Goal: Information Seeking & Learning: Learn about a topic

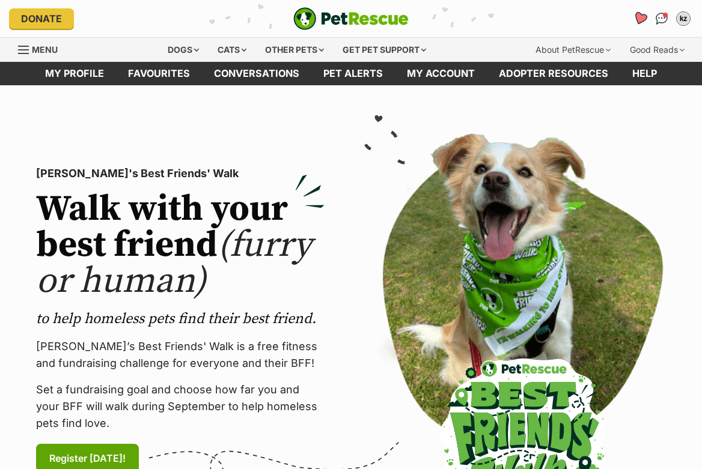
click at [638, 21] on icon "Favourites" at bounding box center [640, 18] width 14 height 14
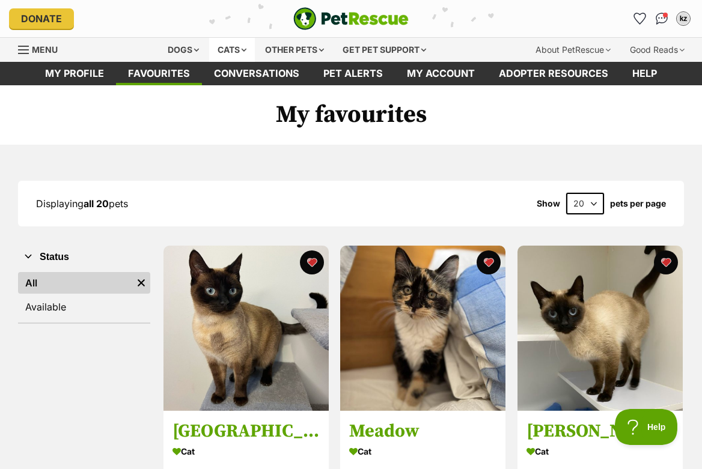
click at [231, 56] on div "Cats" at bounding box center [232, 50] width 46 height 24
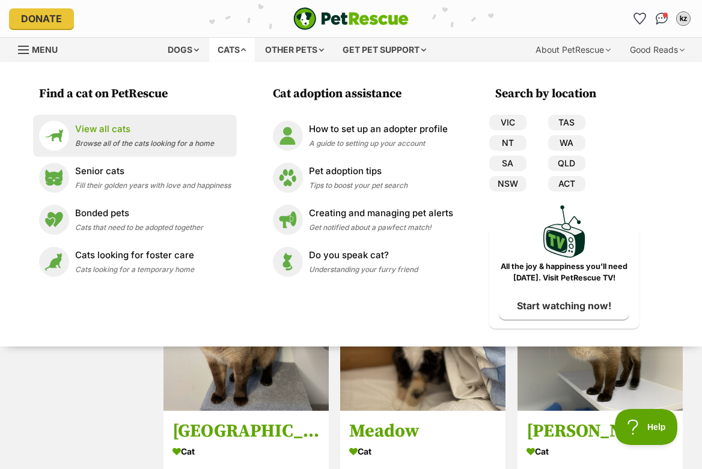
click at [115, 129] on p "View all cats" at bounding box center [144, 130] width 139 height 14
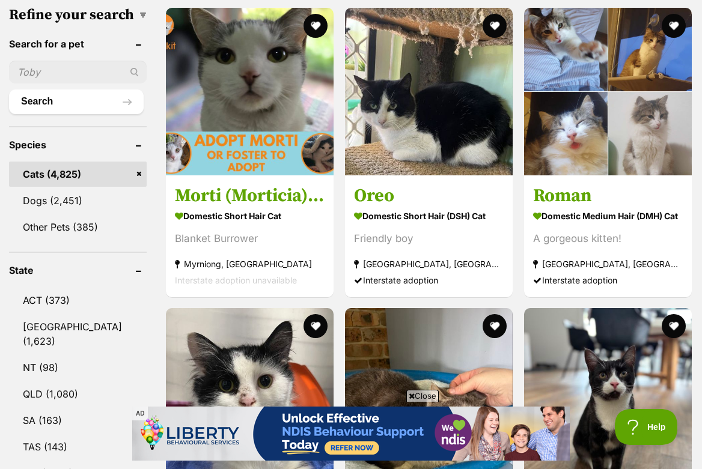
scroll to position [304, 0]
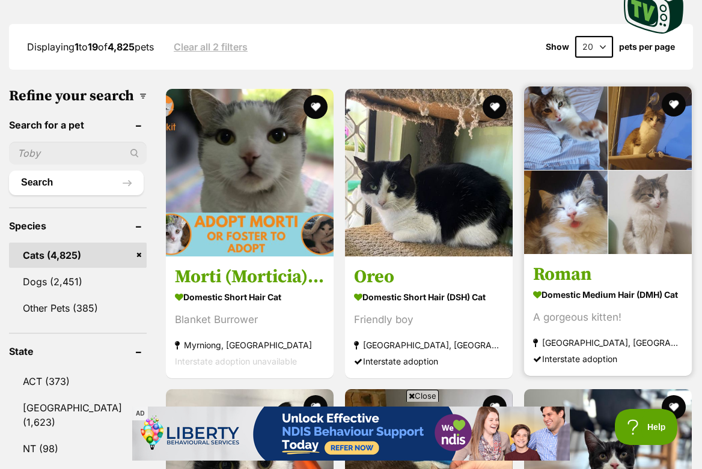
click at [590, 248] on img at bounding box center [608, 171] width 168 height 168
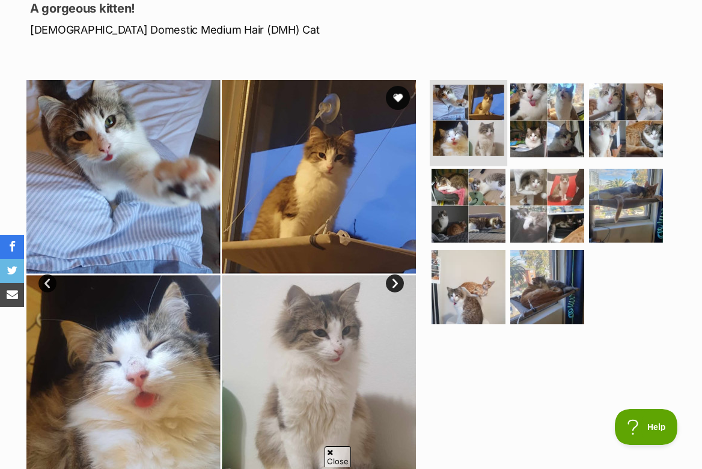
click at [475, 102] on img at bounding box center [469, 121] width 72 height 72
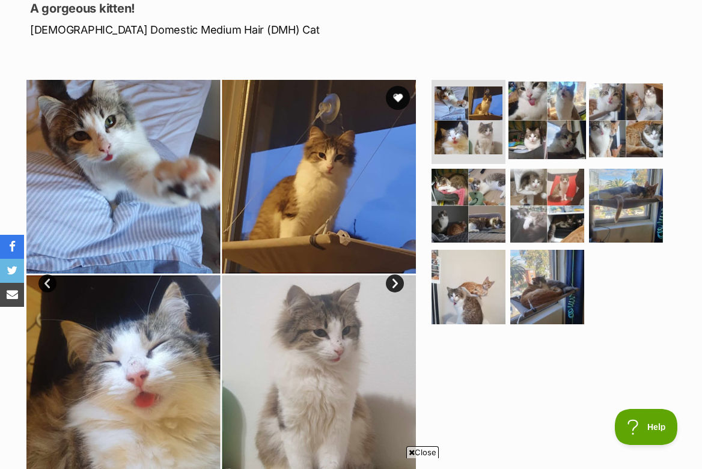
click at [522, 117] on img at bounding box center [547, 121] width 78 height 78
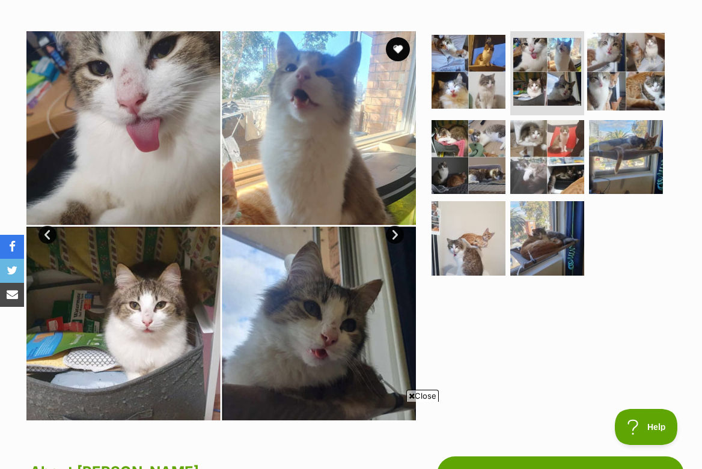
click at [618, 106] on img at bounding box center [626, 72] width 78 height 78
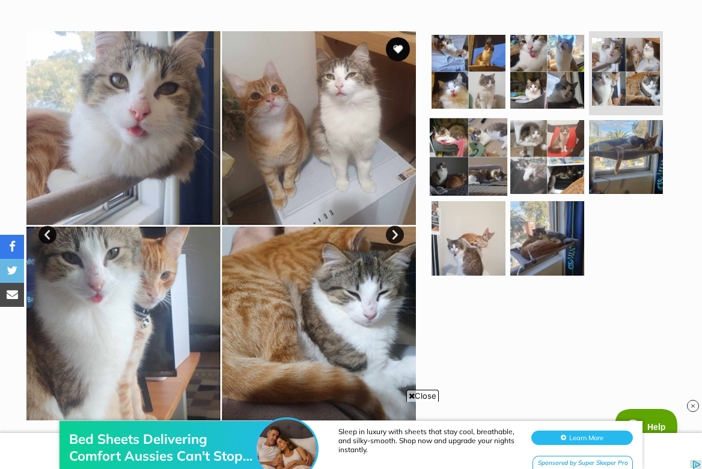
click at [454, 158] on img at bounding box center [469, 157] width 78 height 78
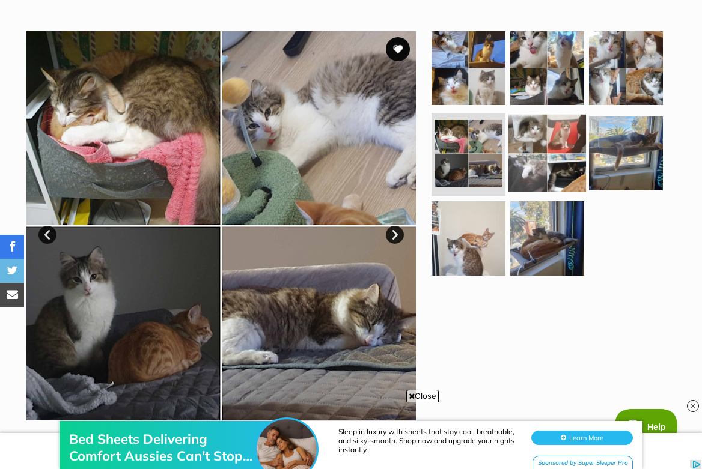
click at [546, 171] on img at bounding box center [547, 153] width 78 height 78
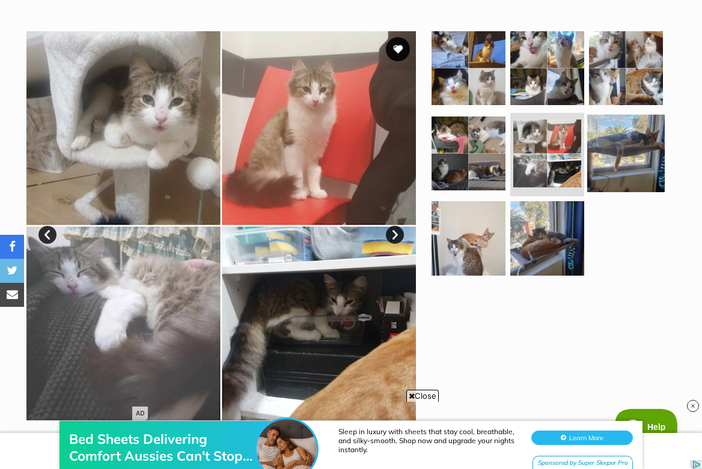
click at [632, 163] on img at bounding box center [626, 153] width 78 height 78
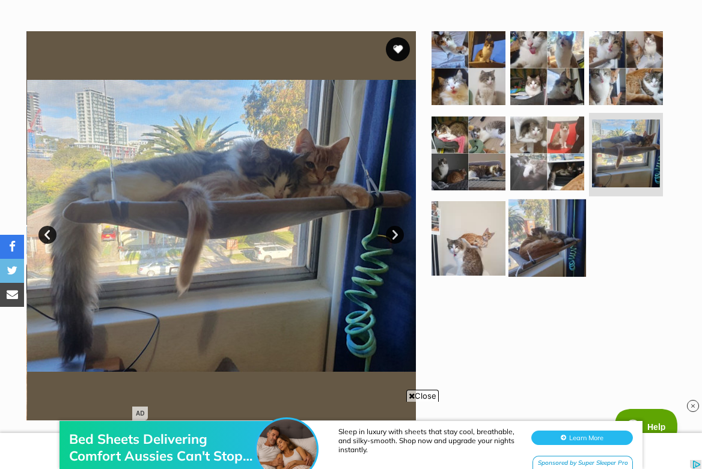
click at [567, 222] on img at bounding box center [547, 239] width 78 height 78
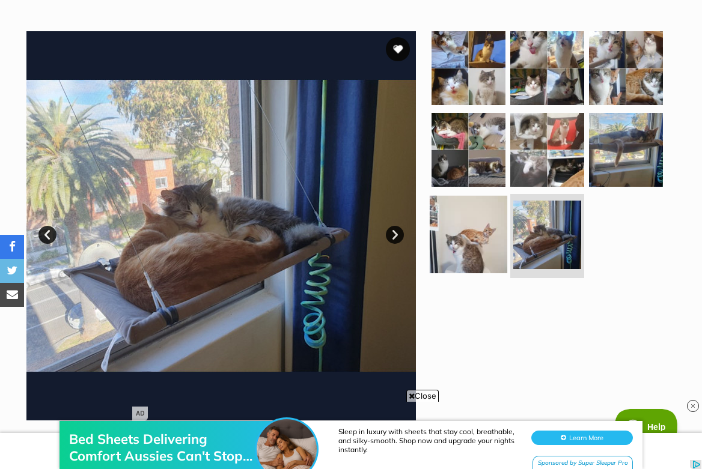
click at [478, 224] on img at bounding box center [469, 235] width 78 height 78
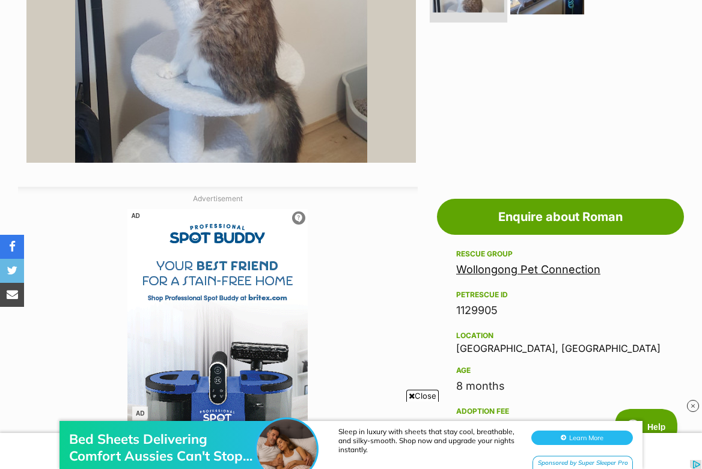
scroll to position [727, 0]
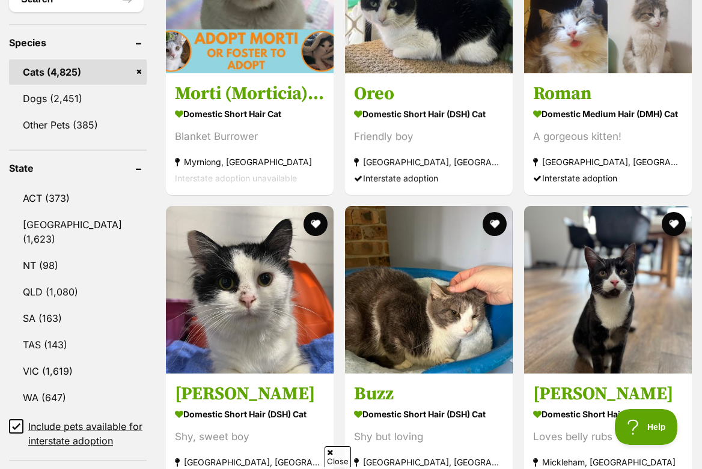
scroll to position [490, 0]
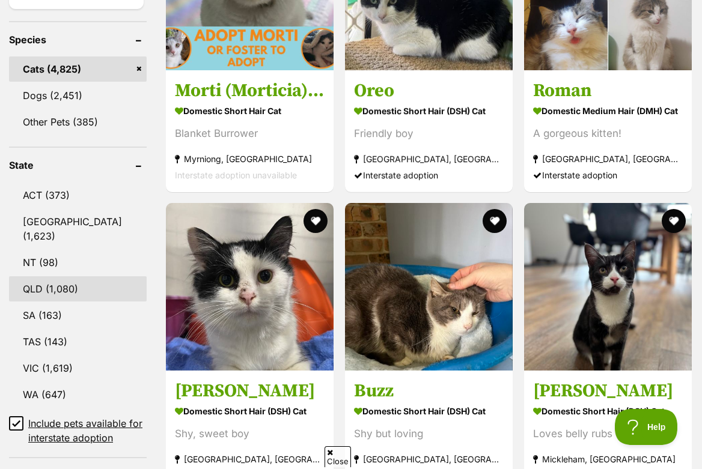
click at [47, 276] on link "QLD (1,080)" at bounding box center [78, 288] width 138 height 25
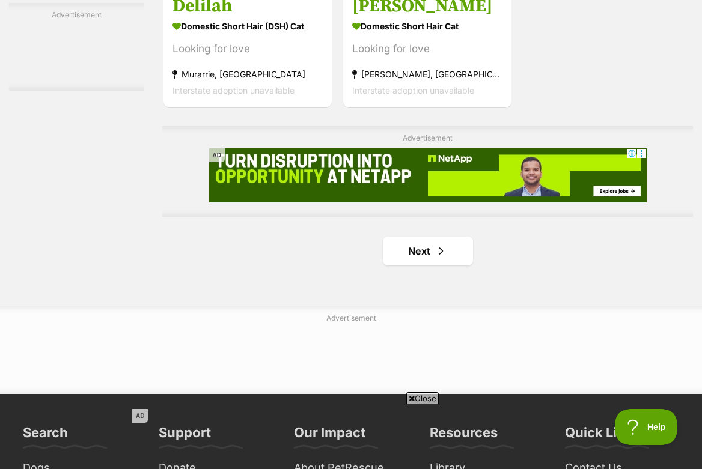
scroll to position [2609, 0]
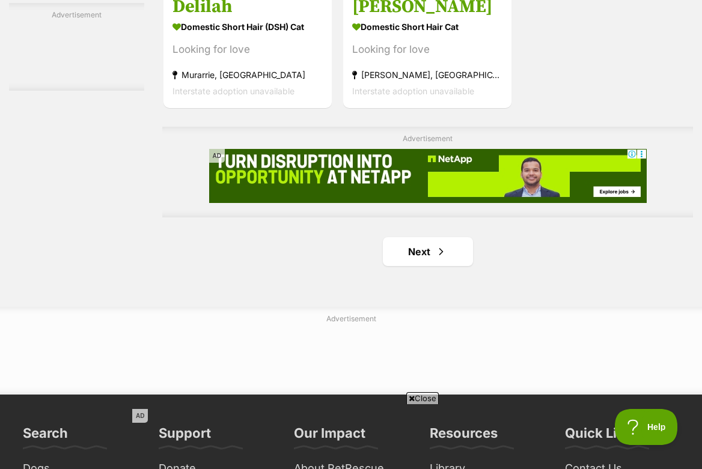
click at [405, 266] on link "Next" at bounding box center [428, 251] width 90 height 29
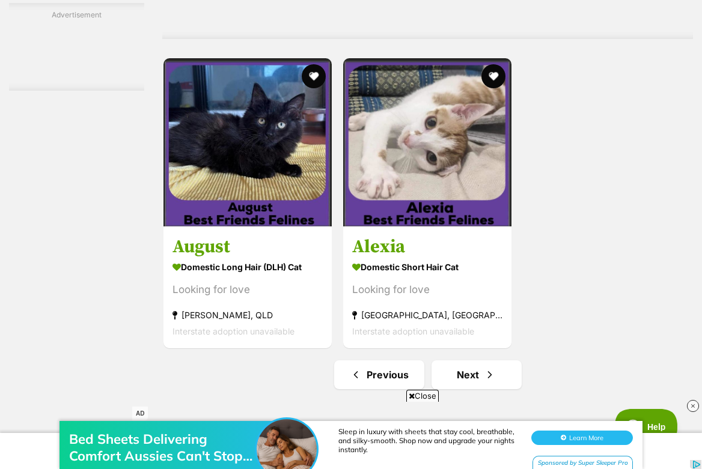
scroll to position [2488, 0]
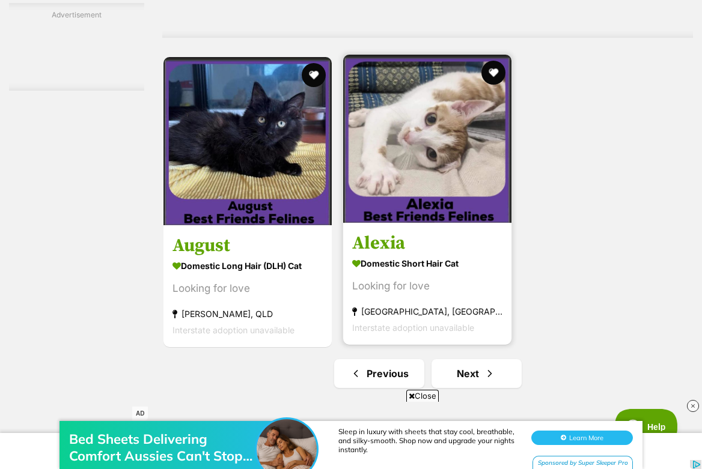
click at [421, 181] on img at bounding box center [427, 139] width 168 height 168
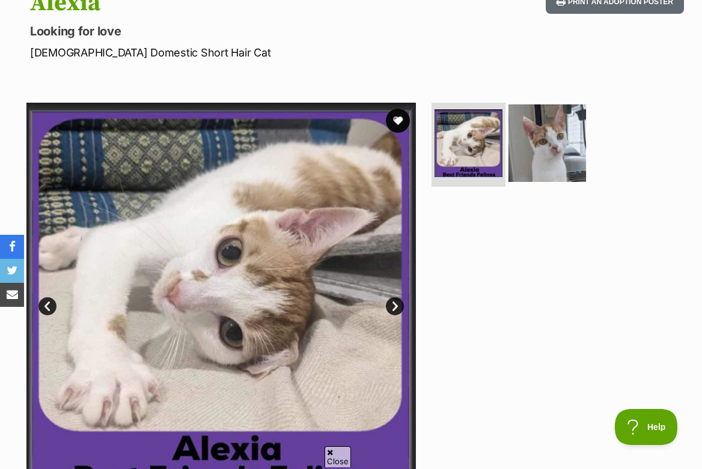
click at [533, 176] on img at bounding box center [547, 144] width 78 height 78
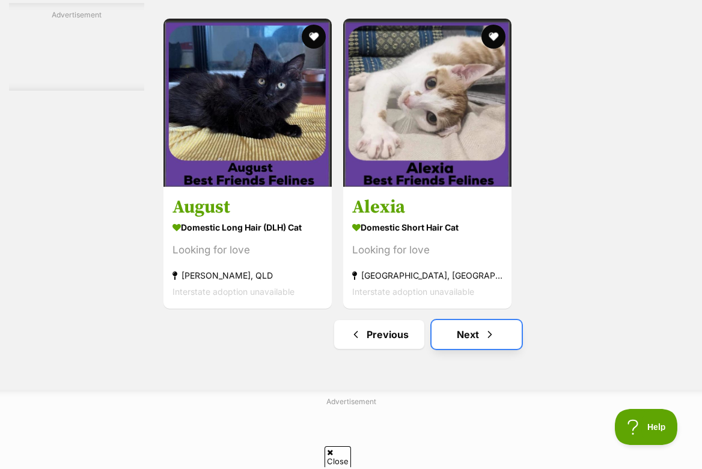
click at [492, 338] on span "Next page" at bounding box center [490, 334] width 12 height 14
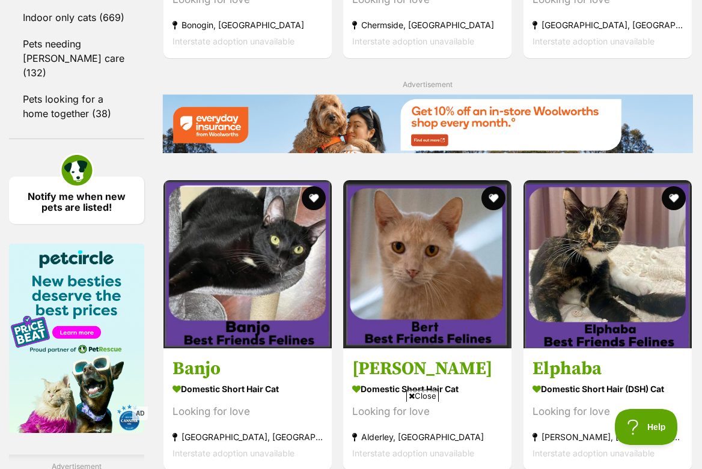
scroll to position [1855, 0]
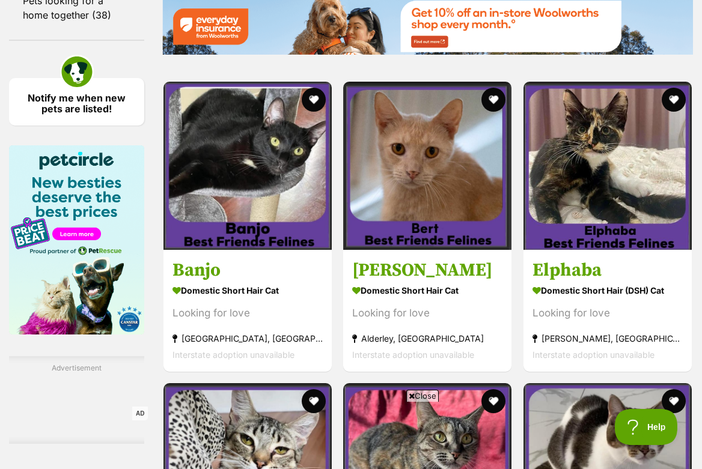
click at [415, 237] on img at bounding box center [427, 166] width 168 height 168
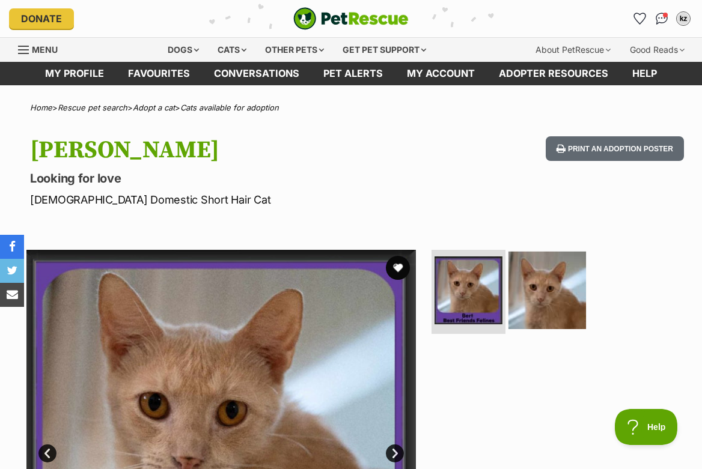
click at [565, 293] on img at bounding box center [547, 291] width 78 height 78
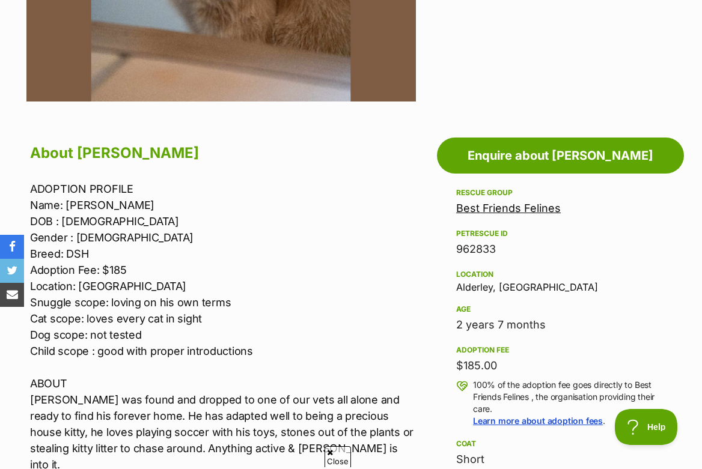
scroll to position [657, 0]
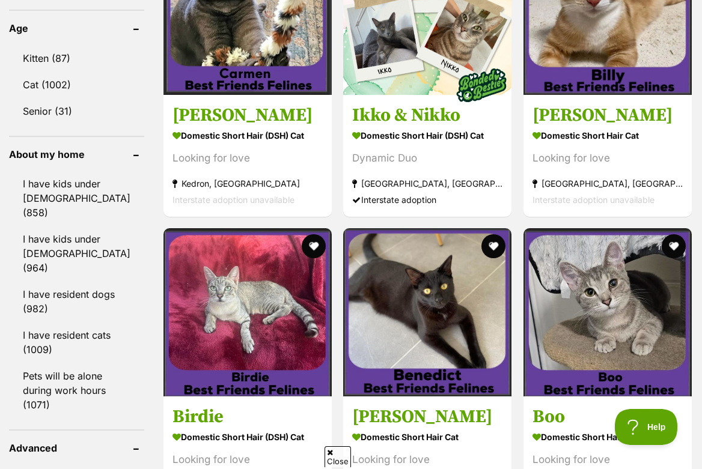
scroll to position [1152, 0]
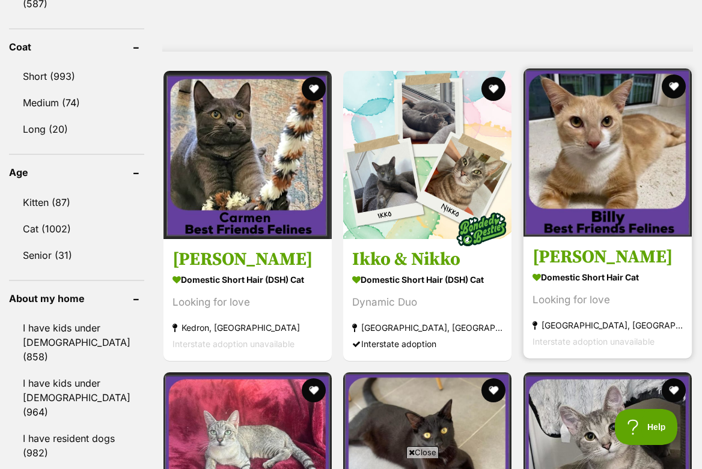
click at [600, 201] on img at bounding box center [607, 153] width 168 height 168
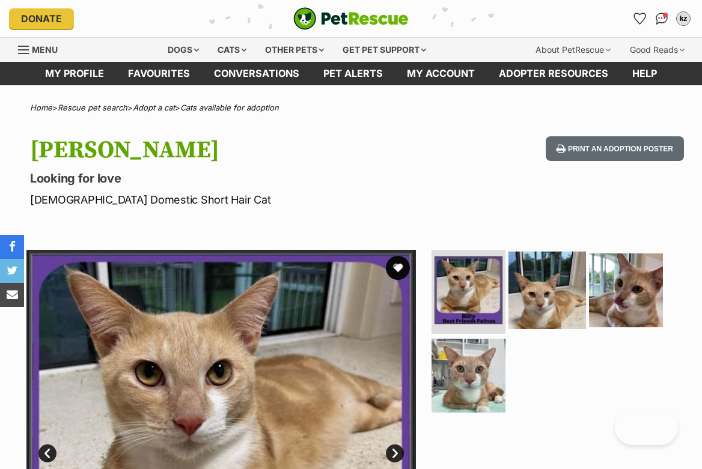
click at [556, 266] on img at bounding box center [547, 291] width 78 height 78
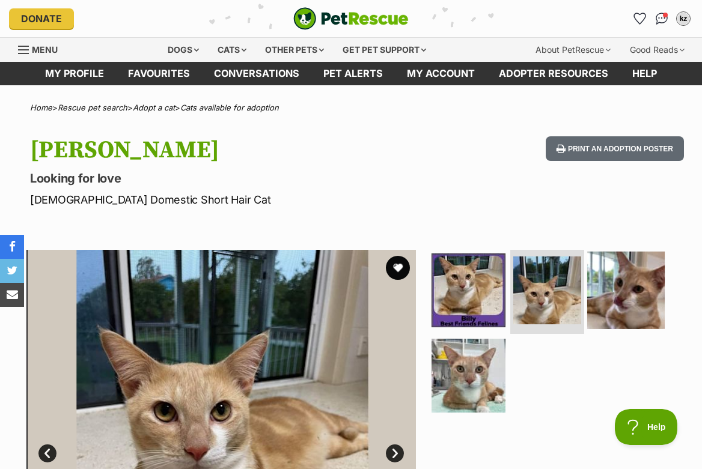
click at [604, 275] on img at bounding box center [626, 291] width 78 height 78
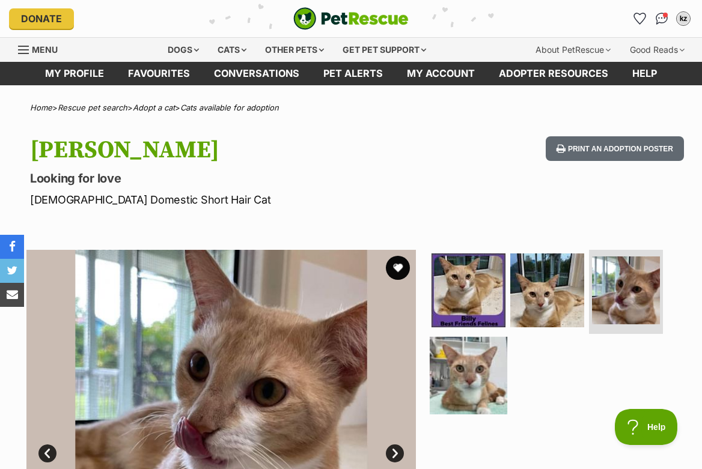
click at [442, 355] on img at bounding box center [469, 376] width 78 height 78
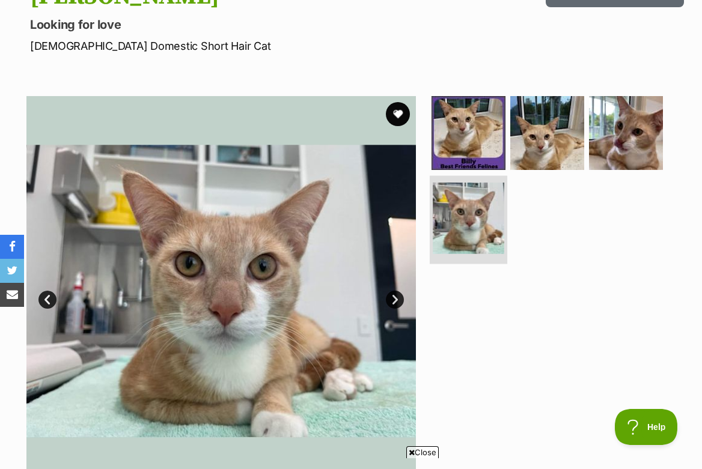
scroll to position [154, 0]
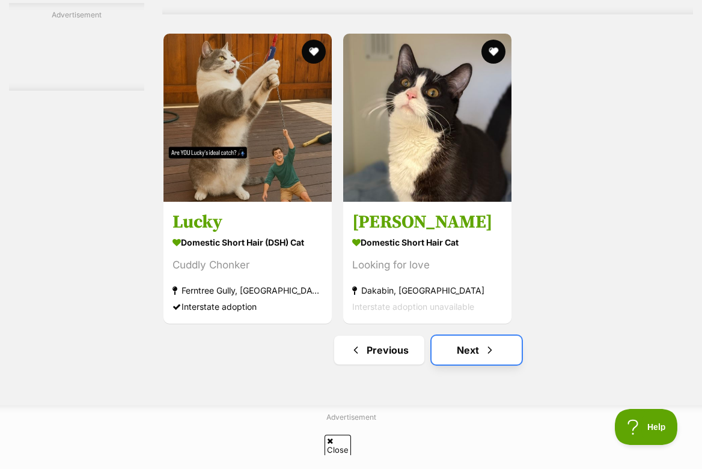
click at [454, 355] on link "Next" at bounding box center [476, 350] width 90 height 29
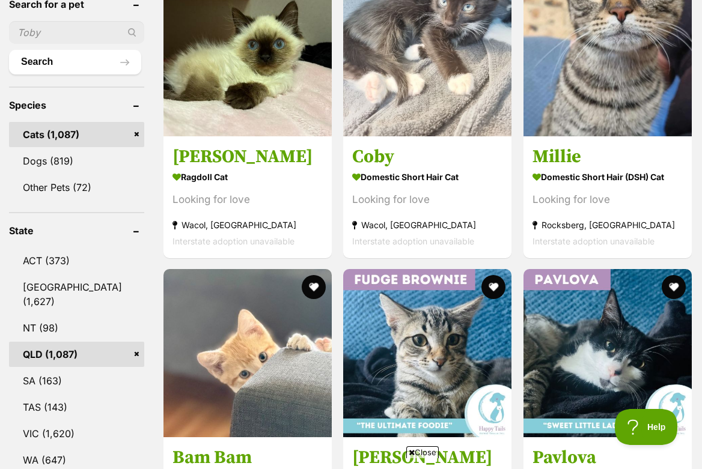
scroll to position [409, 0]
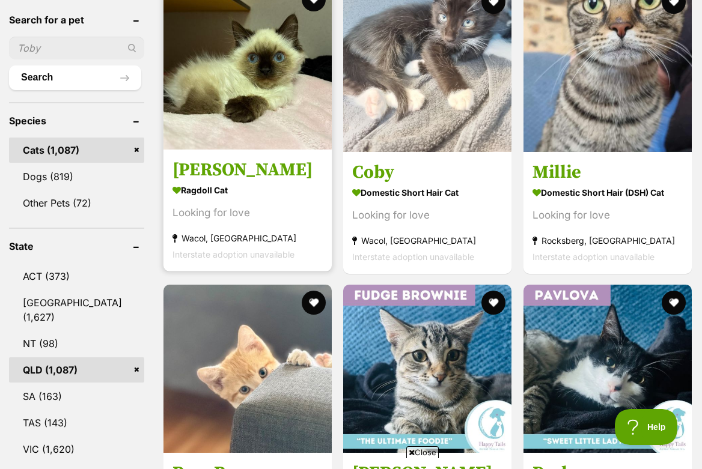
click at [310, 95] on img at bounding box center [247, 65] width 168 height 168
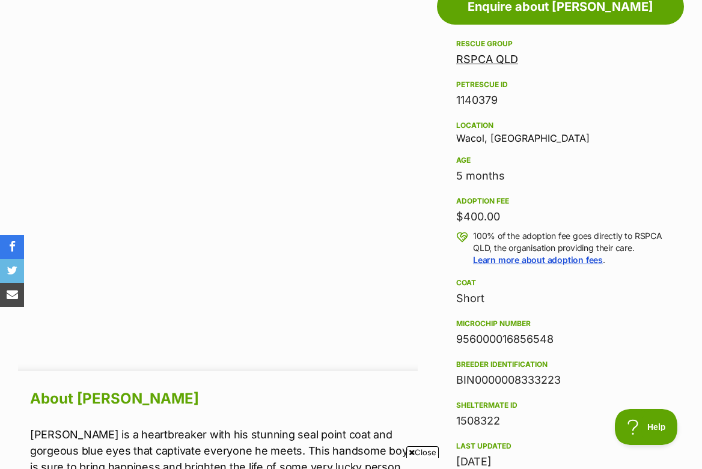
scroll to position [1081, 0]
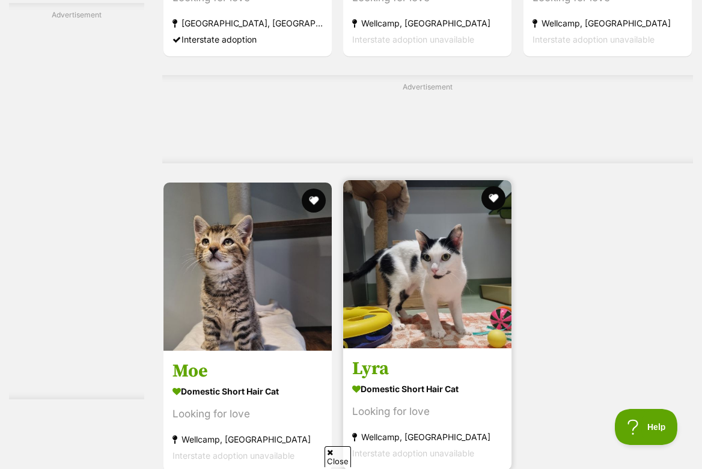
scroll to position [2765, 0]
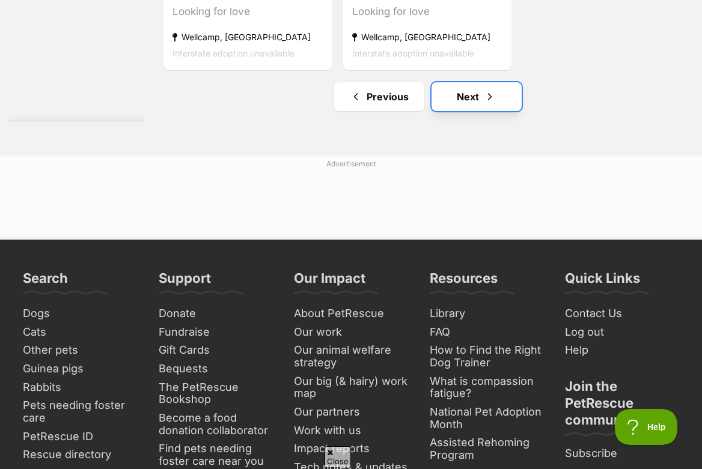
click at [458, 92] on link "Next" at bounding box center [476, 96] width 90 height 29
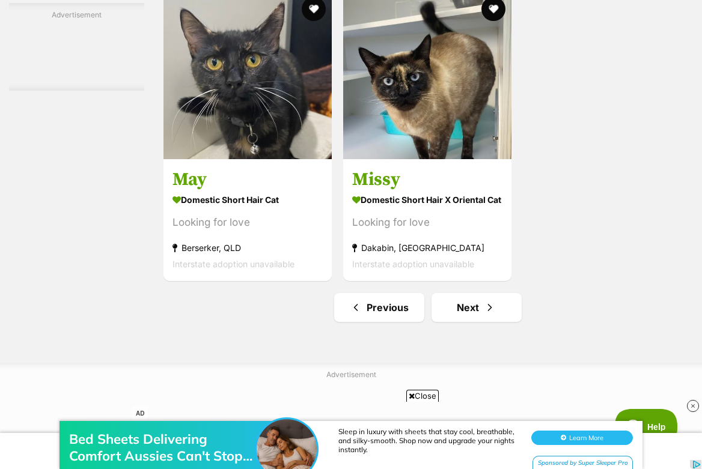
scroll to position [2657, 0]
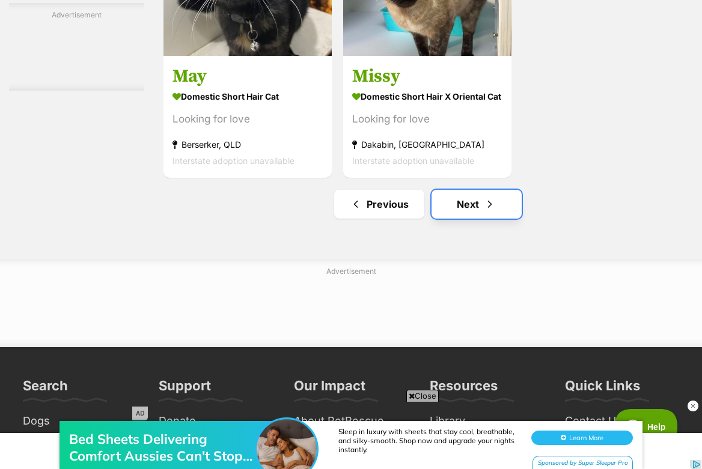
click at [479, 212] on link "Next" at bounding box center [476, 204] width 90 height 29
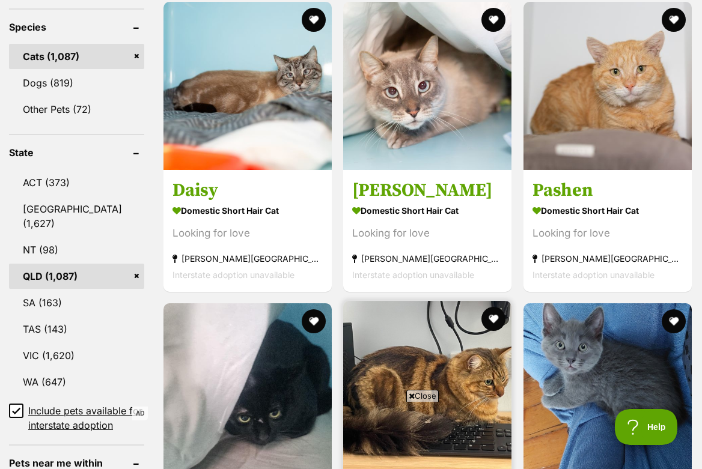
scroll to position [449, 0]
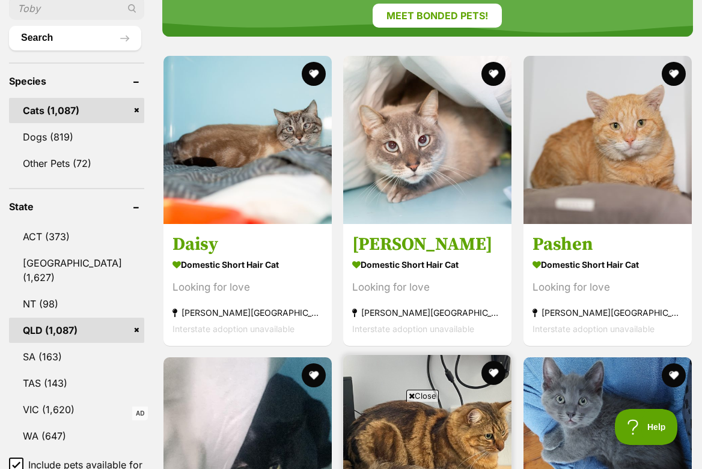
click at [469, 167] on img at bounding box center [427, 140] width 168 height 168
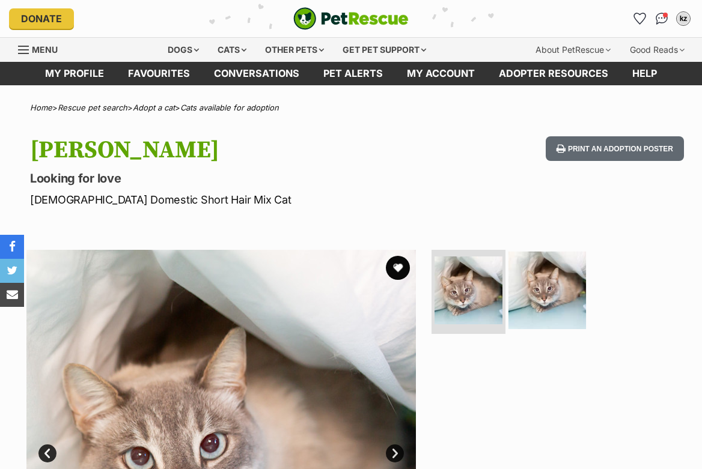
click at [513, 267] on img at bounding box center [547, 291] width 78 height 78
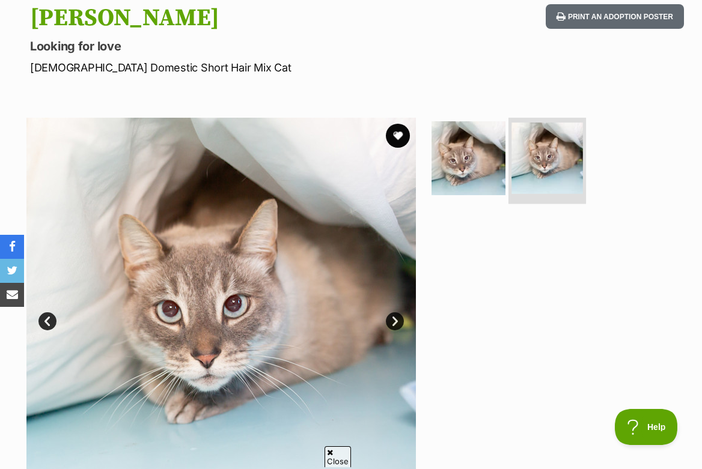
scroll to position [306, 0]
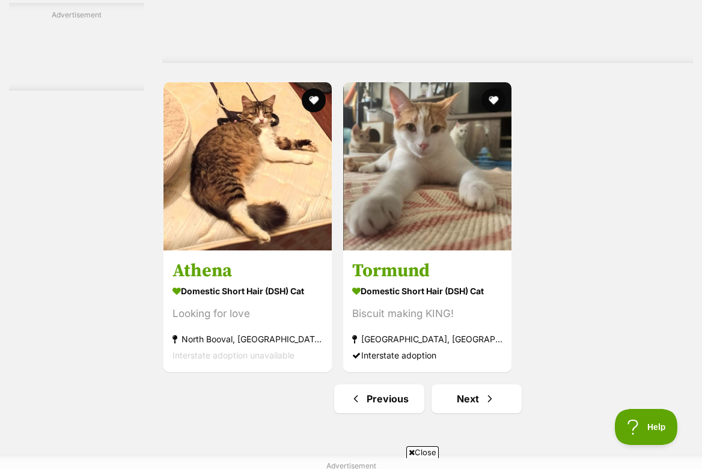
scroll to position [2723, 0]
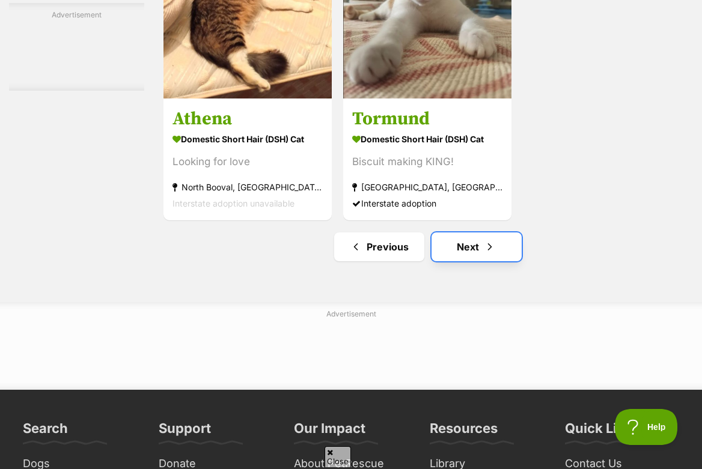
click at [496, 253] on link "Next" at bounding box center [476, 247] width 90 height 29
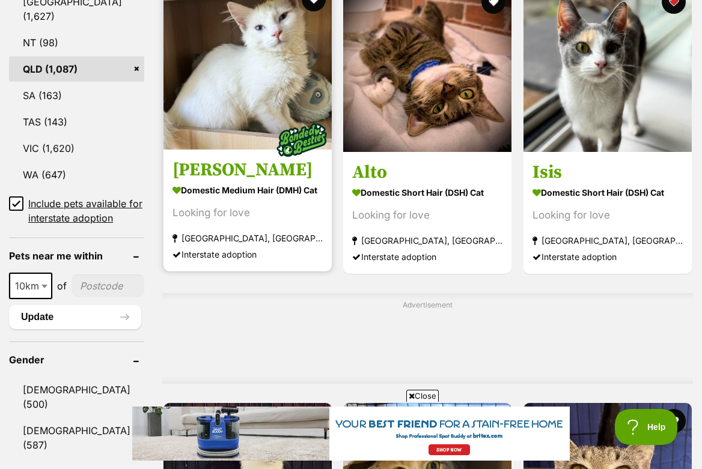
click at [304, 100] on img at bounding box center [247, 65] width 168 height 168
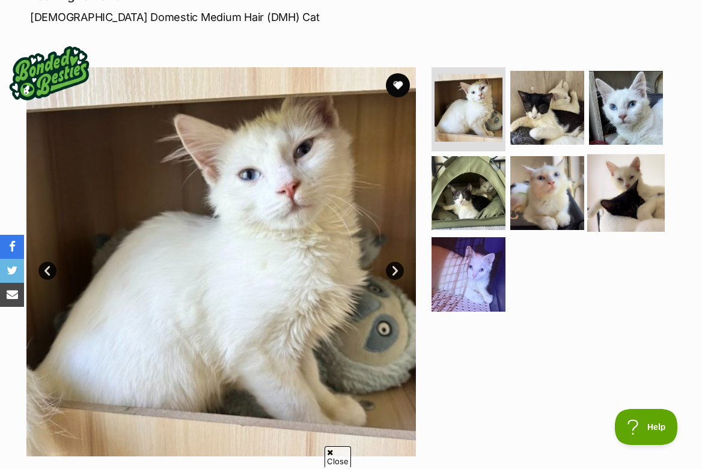
click at [605, 228] on img at bounding box center [626, 193] width 78 height 78
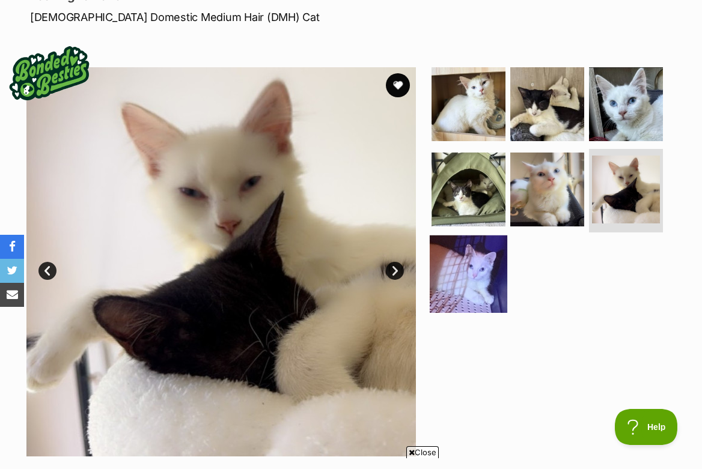
click at [491, 266] on img at bounding box center [469, 275] width 78 height 78
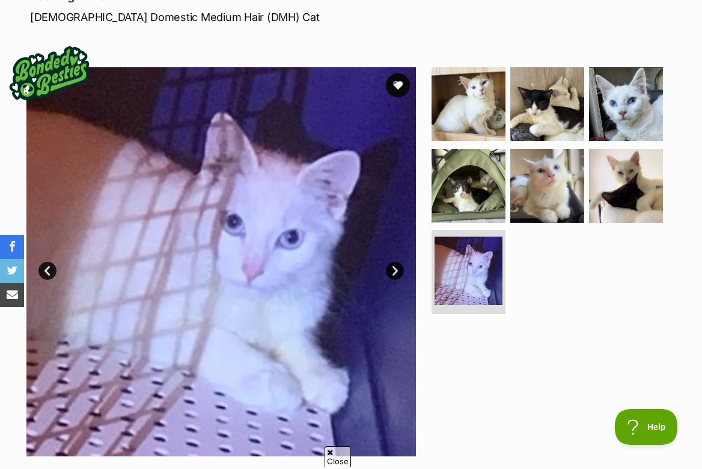
click at [611, 145] on ul at bounding box center [552, 193] width 246 height 252
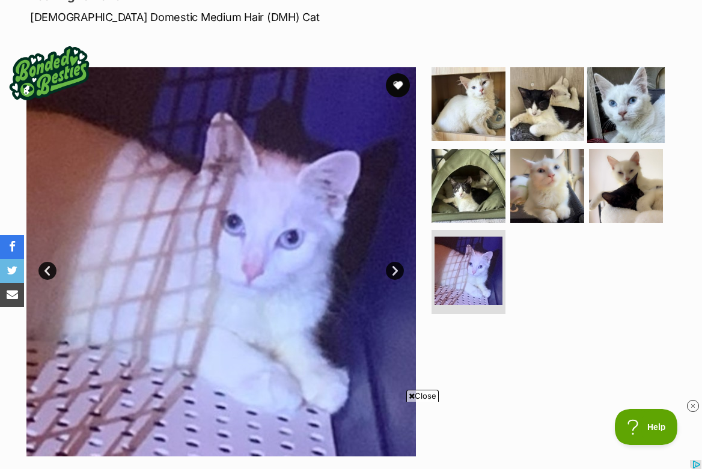
click at [614, 129] on img at bounding box center [626, 104] width 78 height 78
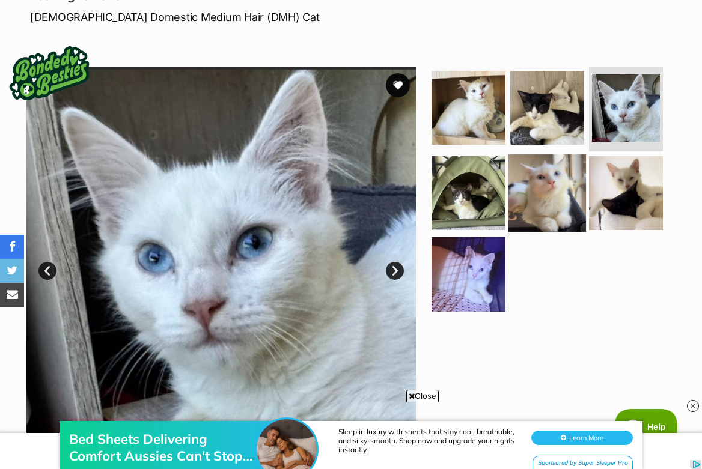
click at [558, 181] on img at bounding box center [547, 193] width 78 height 78
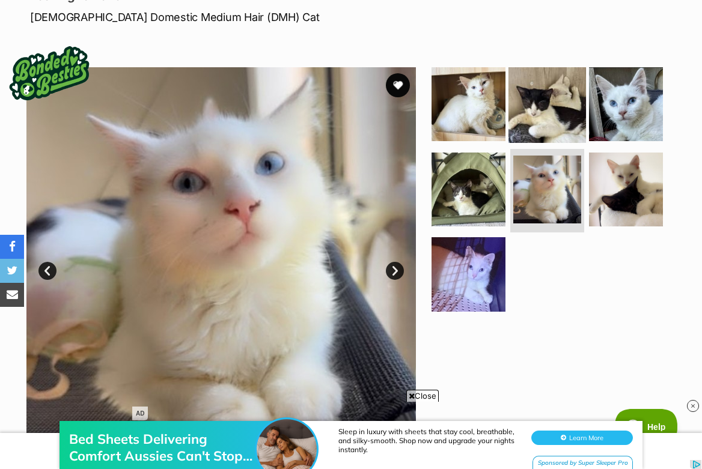
click at [557, 126] on img at bounding box center [547, 104] width 78 height 78
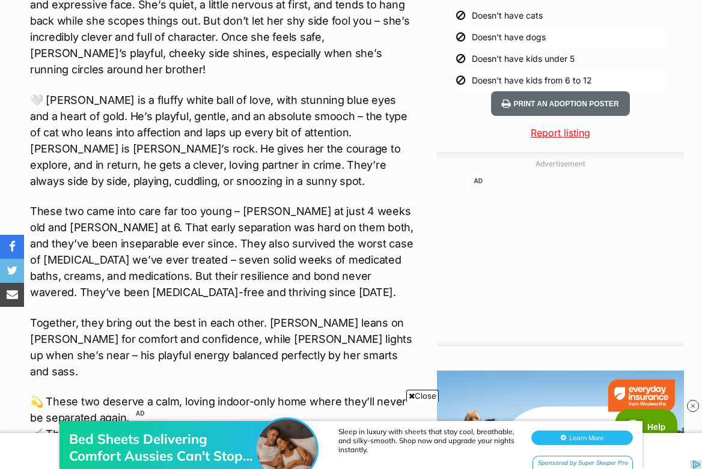
scroll to position [1594, 0]
